Goal: Information Seeking & Learning: Learn about a topic

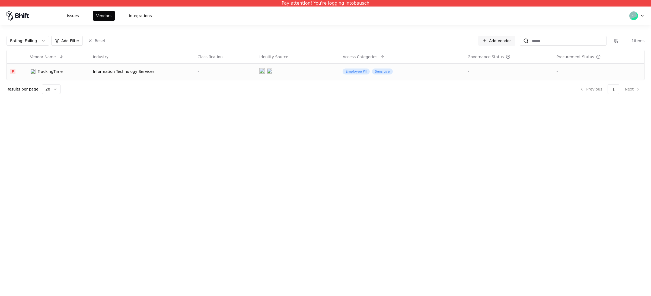
click at [77, 69] on div "TrackingTime" at bounding box center [58, 71] width 56 height 5
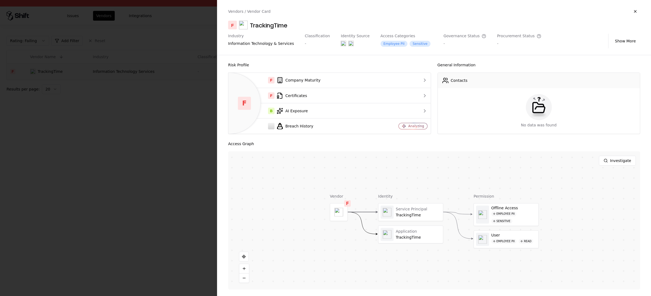
click at [125, 160] on div at bounding box center [325, 148] width 651 height 296
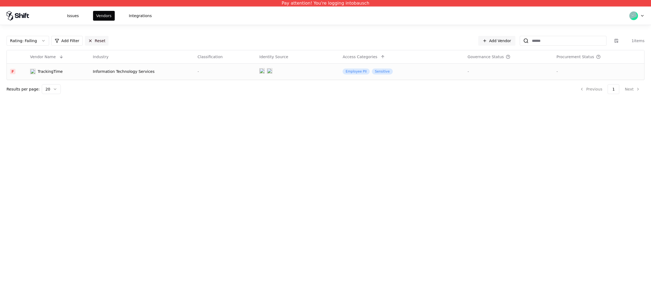
click at [91, 38] on button "Reset" at bounding box center [97, 41] width 24 height 10
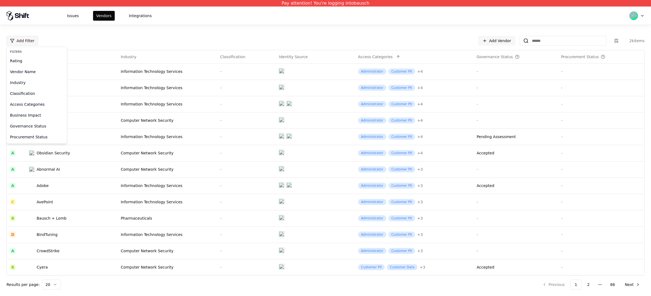
click at [24, 42] on html "Pay attention! You're logging into bausch Issues Vendors Integrations Add Filte…" at bounding box center [325, 148] width 651 height 296
click at [23, 56] on div "Rating" at bounding box center [37, 60] width 58 height 11
click at [24, 82] on div "C Fair" at bounding box center [34, 83] width 52 height 11
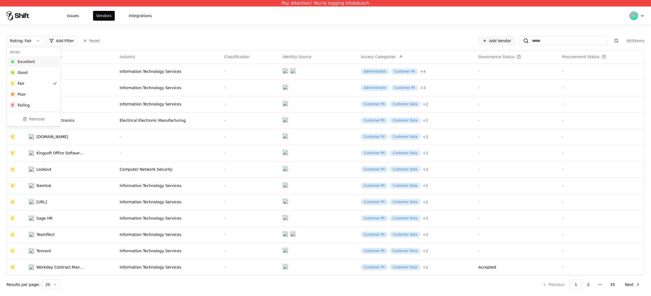
click at [230, 43] on div "Rating : Fair Add Filter Reset Add Vendor 693 items" at bounding box center [326, 41] width 638 height 10
click at [81, 74] on html "Pay attention! You're logging into bausch Issues Vendors Integrations Rating : …" at bounding box center [325, 148] width 651 height 296
click at [65, 72] on html "Pay attention! You're logging into bausch Issues Vendors Integrations Rating : …" at bounding box center [325, 148] width 651 height 296
click at [162, 73] on html "Pay attention! You're logging into bausch Issues Vendors Integrations Rating : …" at bounding box center [325, 148] width 651 height 296
click at [153, 75] on td "Information Technology Services" at bounding box center [168, 71] width 105 height 16
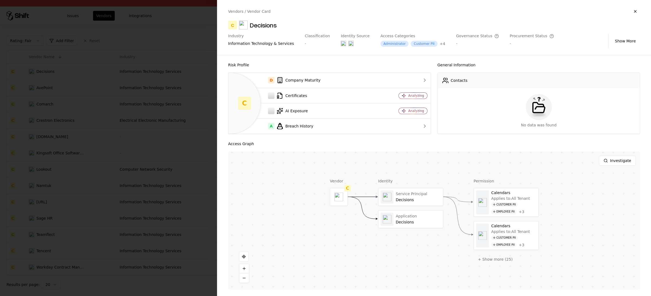
click at [105, 83] on div at bounding box center [325, 148] width 651 height 296
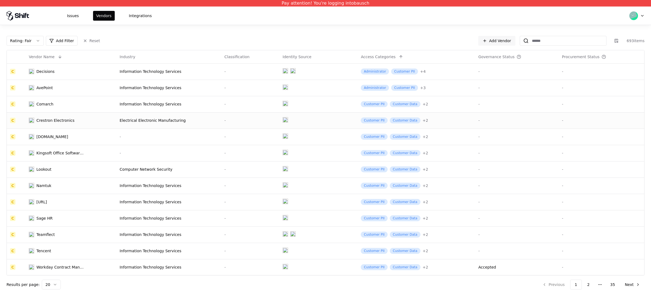
click at [108, 119] on td "Crestron Electronics" at bounding box center [71, 120] width 91 height 16
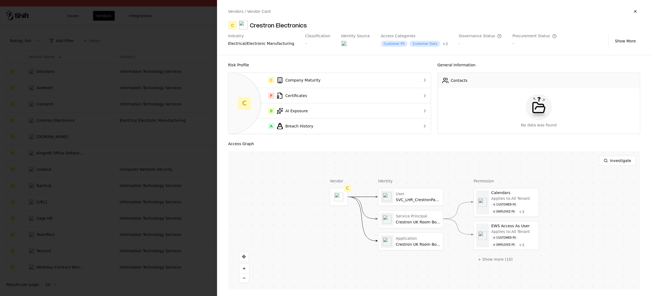
click at [135, 163] on div at bounding box center [325, 148] width 651 height 296
click at [137, 189] on td "Information Technology Services" at bounding box center [168, 185] width 105 height 16
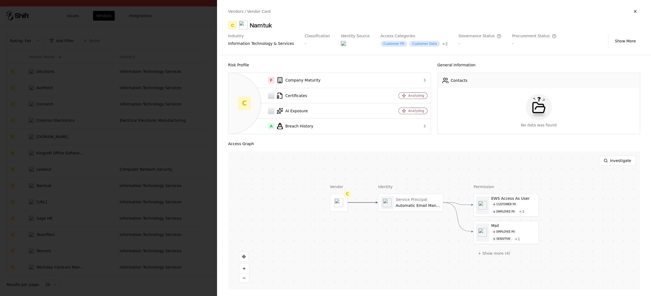
click at [136, 233] on div at bounding box center [325, 148] width 651 height 296
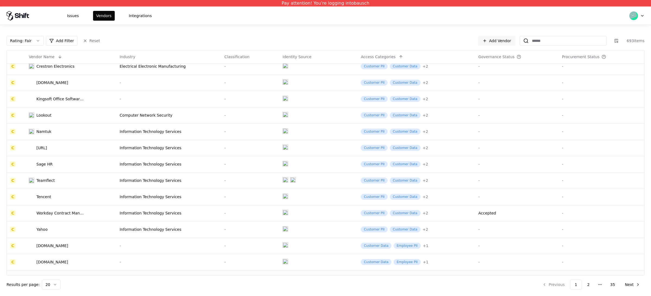
scroll to position [114, 0]
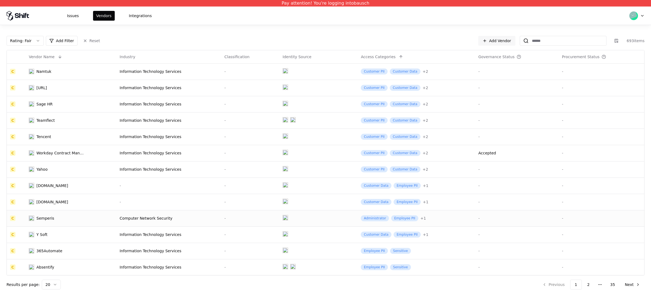
click at [110, 210] on td "Semperis" at bounding box center [71, 218] width 91 height 16
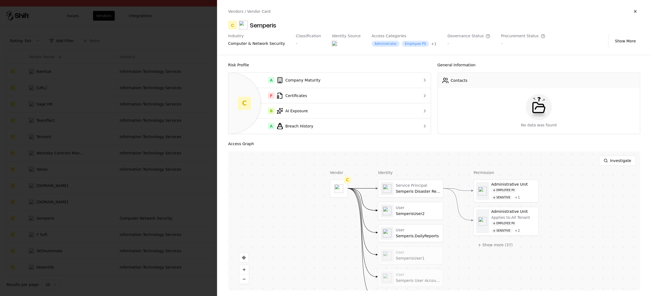
click at [118, 210] on div at bounding box center [325, 148] width 651 height 296
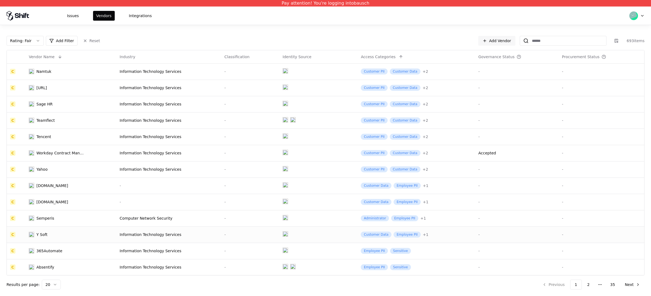
click at [105, 236] on td "Y Soft" at bounding box center [71, 234] width 91 height 16
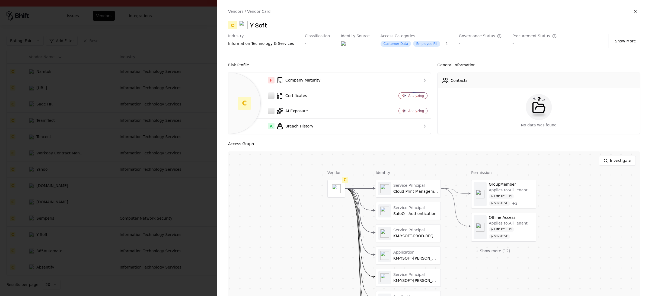
click at [110, 193] on div at bounding box center [325, 148] width 651 height 296
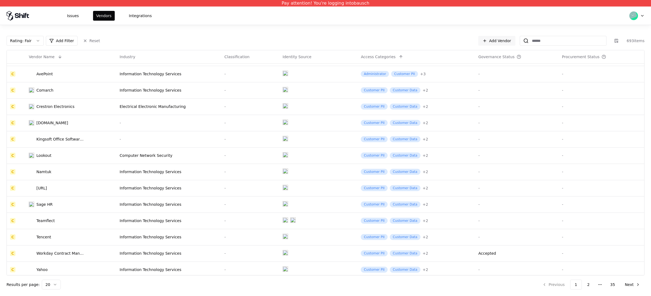
scroll to position [0, 0]
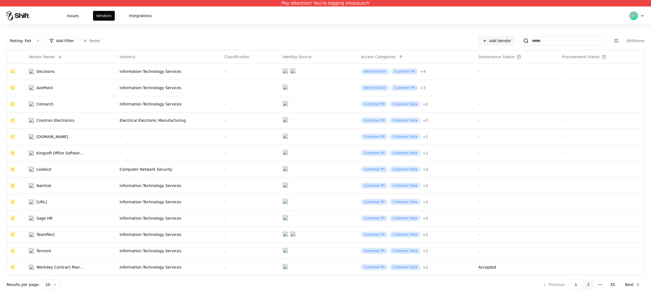
click at [588, 286] on button "2" at bounding box center [588, 284] width 11 height 10
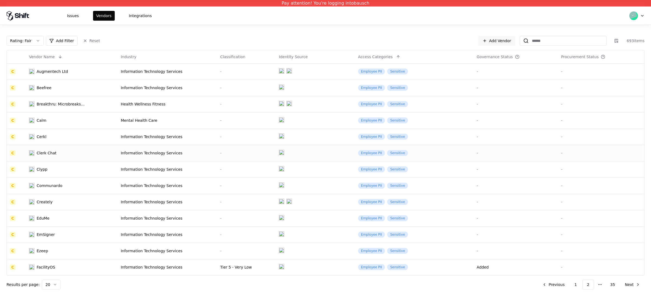
click at [123, 152] on div "Information Technology Services" at bounding box center [167, 152] width 93 height 5
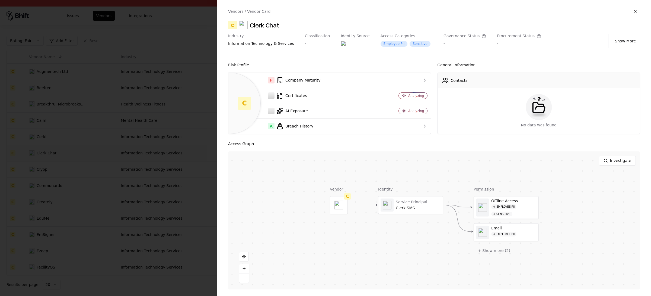
click at [105, 148] on div at bounding box center [325, 148] width 651 height 296
